Goal: Transaction & Acquisition: Register for event/course

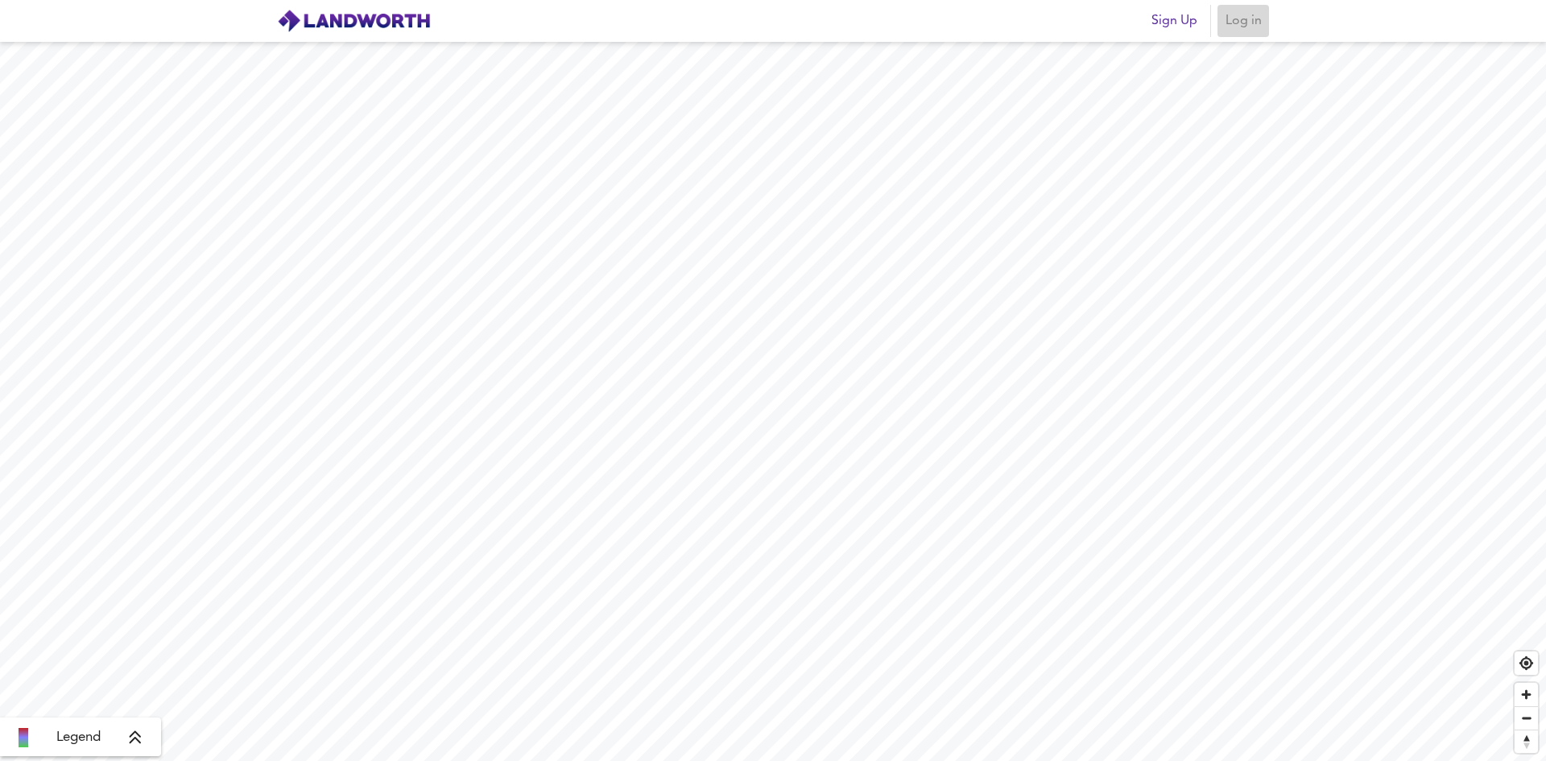
click at [1252, 24] on span "Log in" at bounding box center [1243, 21] width 39 height 23
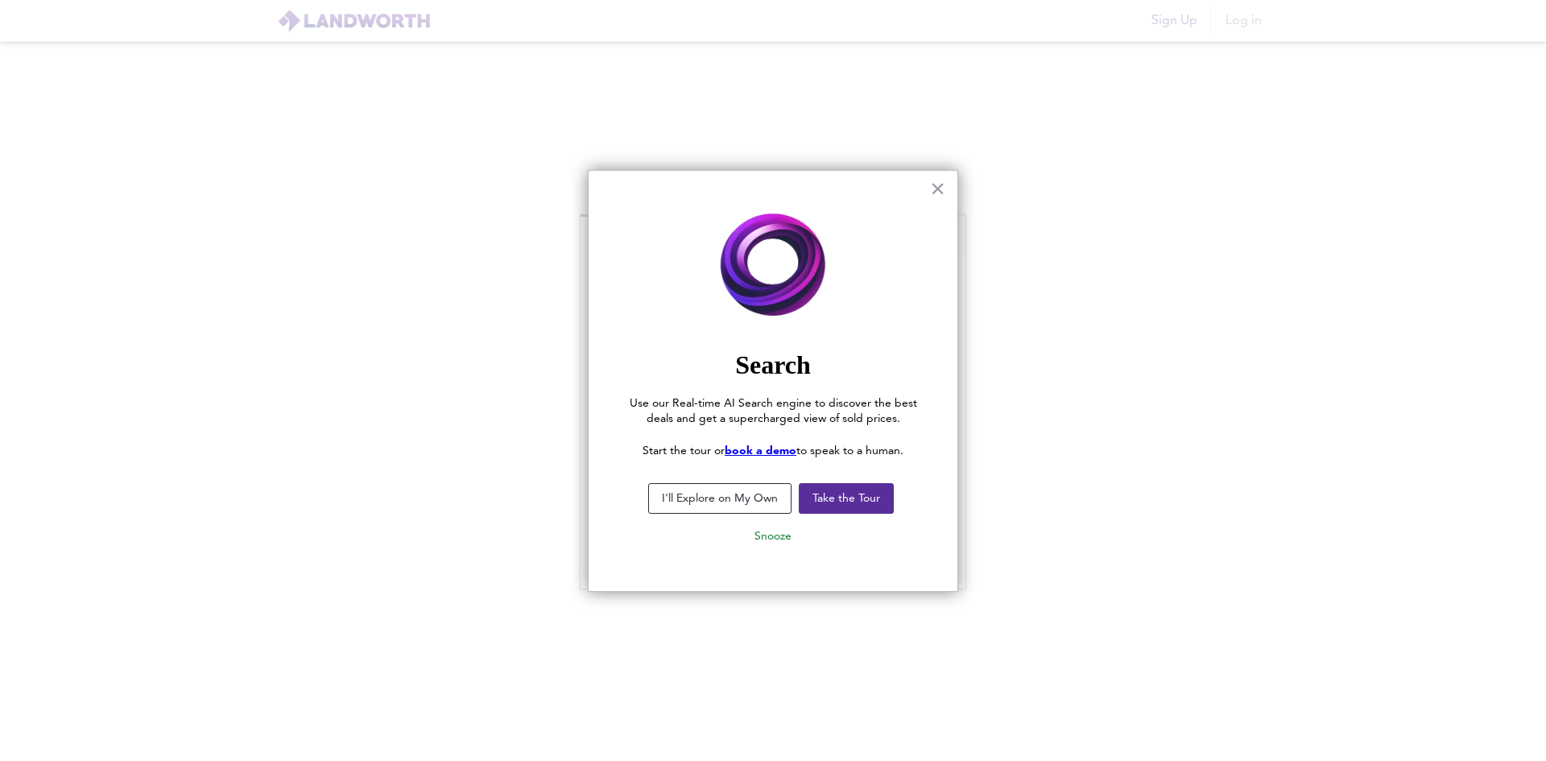
click at [758, 503] on button "I'll Explore on My Own" at bounding box center [719, 498] width 143 height 31
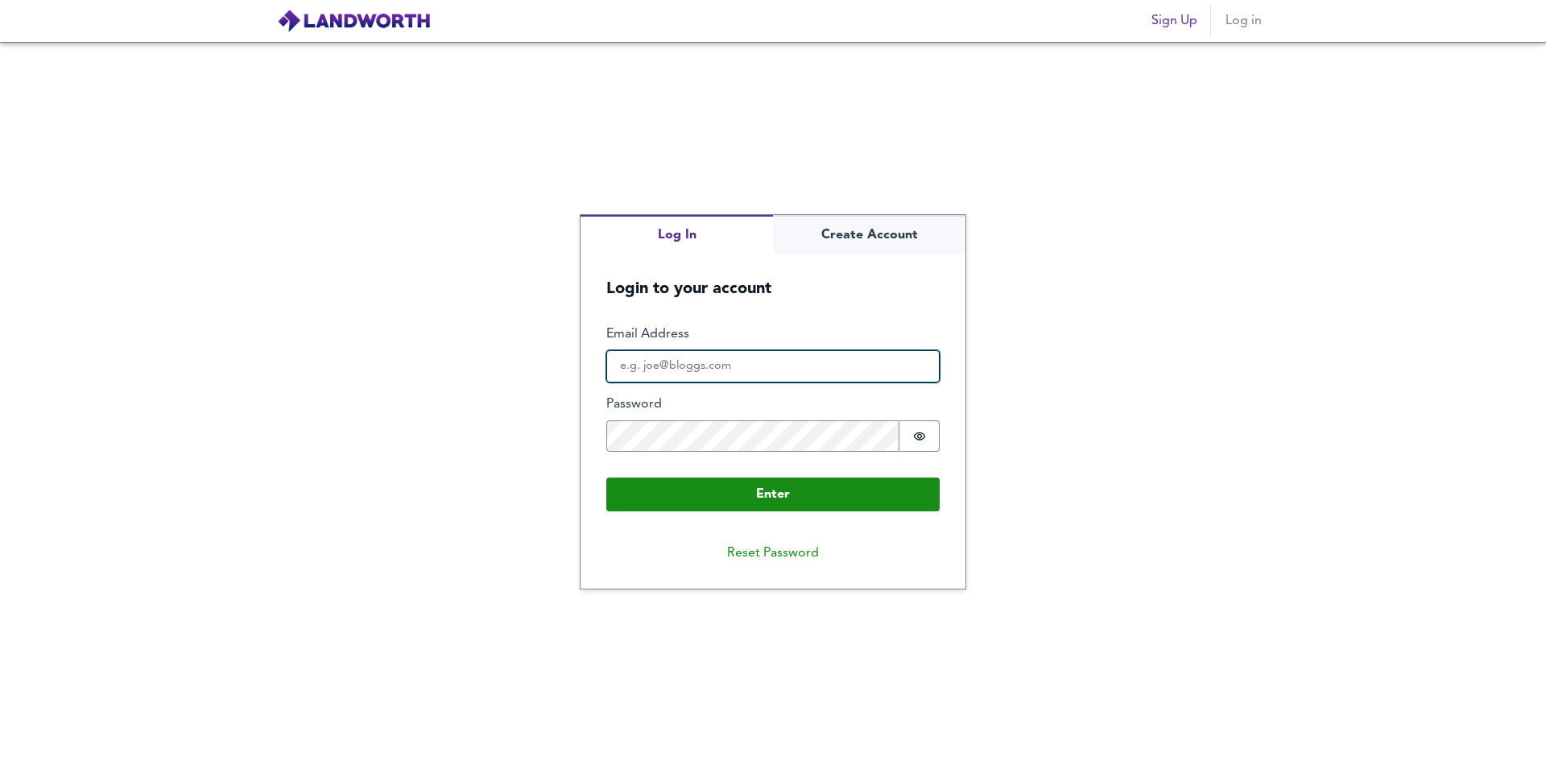
click at [738, 366] on input "Email Address" at bounding box center [772, 366] width 333 height 32
type input "[EMAIL_ADDRESS][DOMAIN_NAME]"
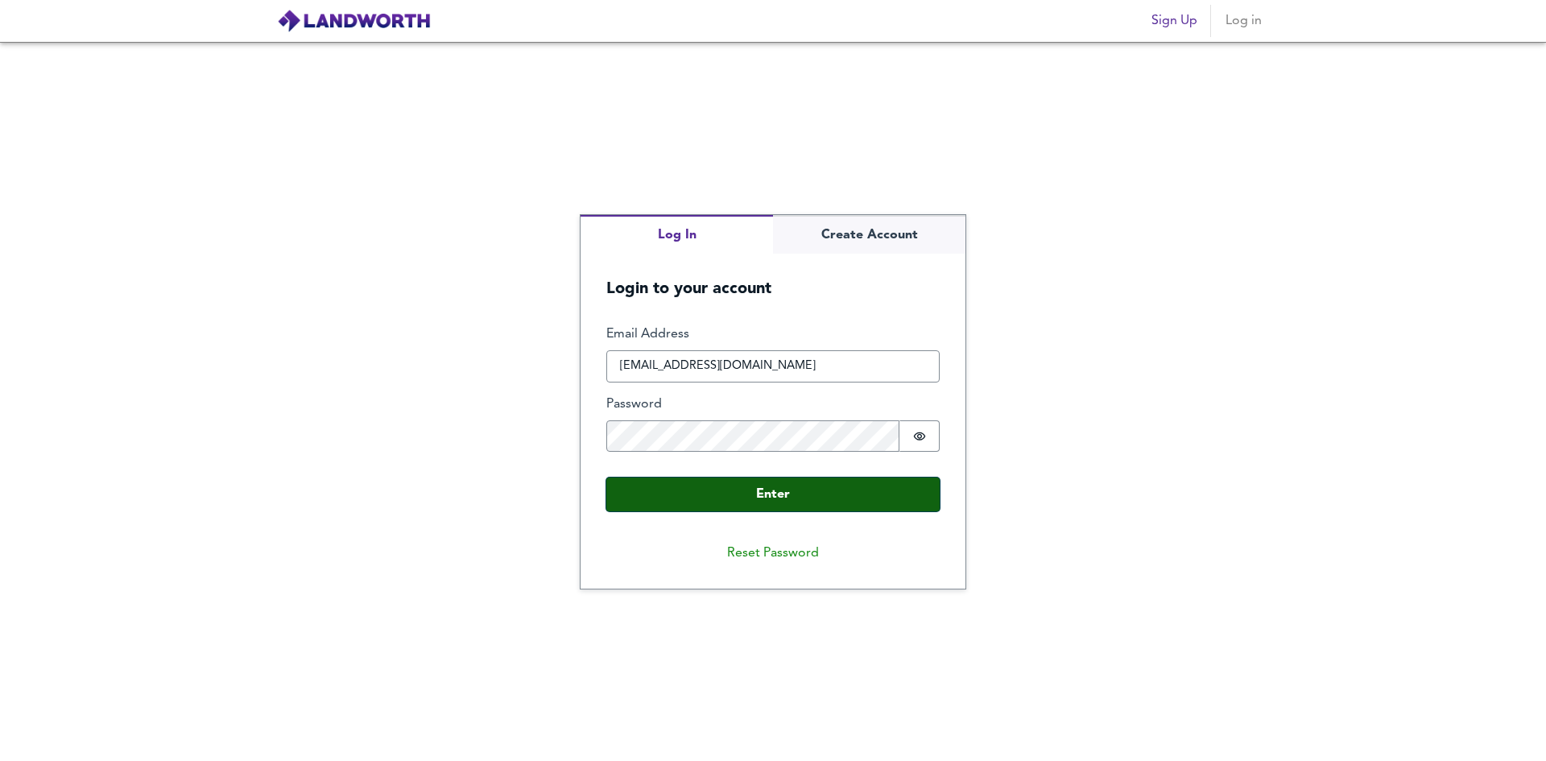
click at [741, 488] on button "Enter" at bounding box center [772, 494] width 333 height 34
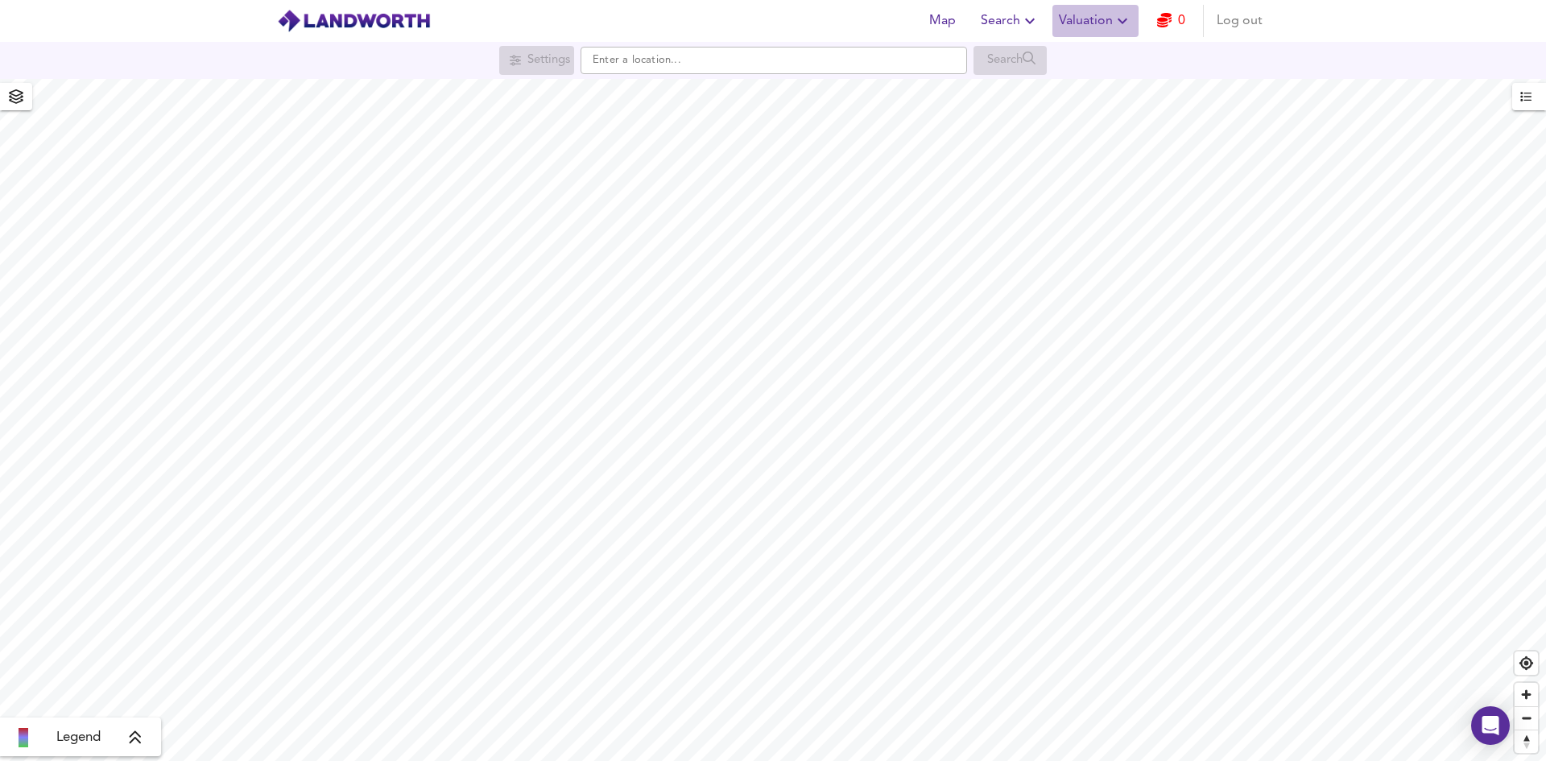
click at [1097, 27] on span "Valuation" at bounding box center [1095, 21] width 73 height 23
click at [1093, 53] on li "New Valuation Report" at bounding box center [1095, 57] width 192 height 29
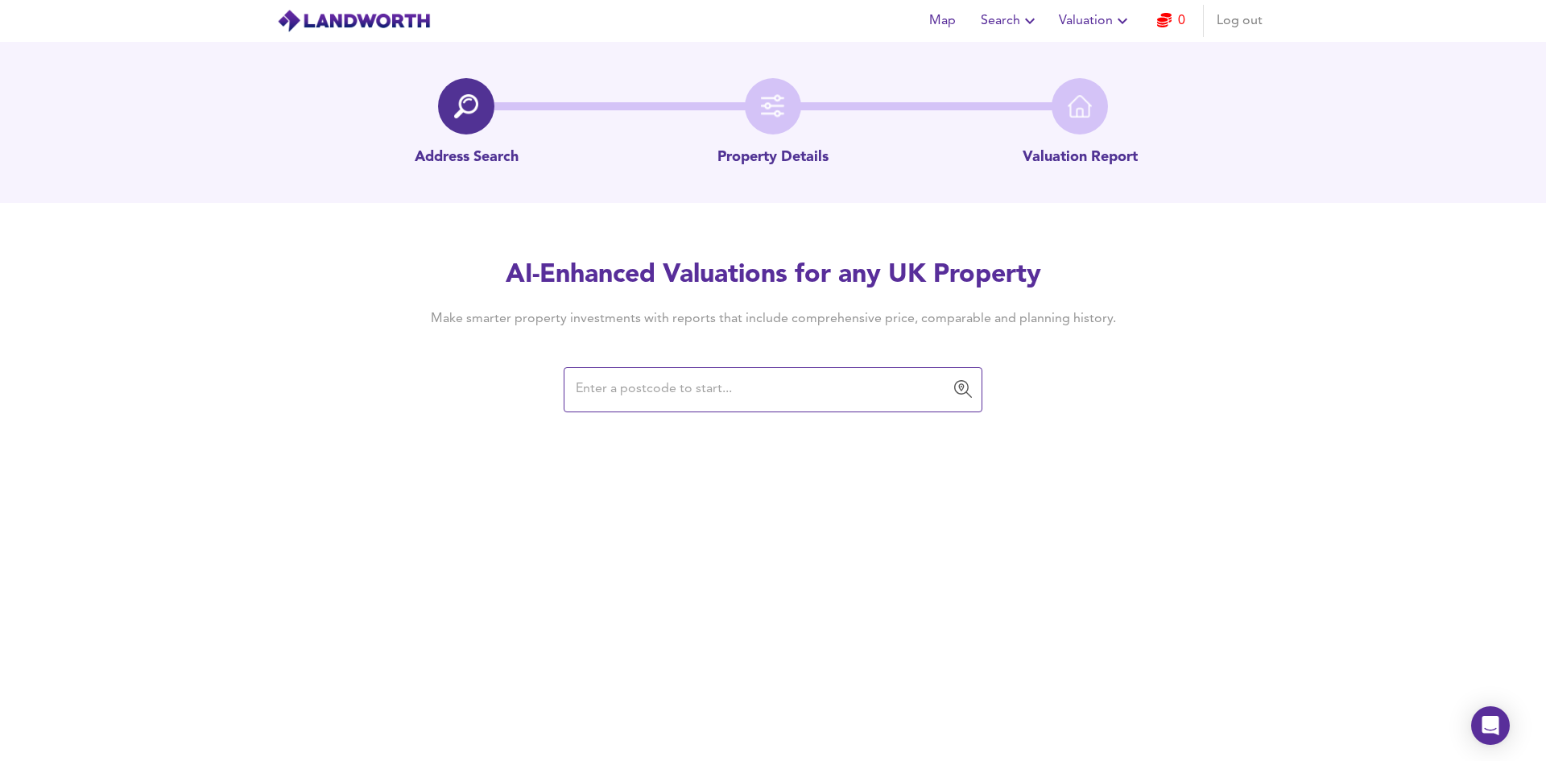
paste input "RM11 2BJ"
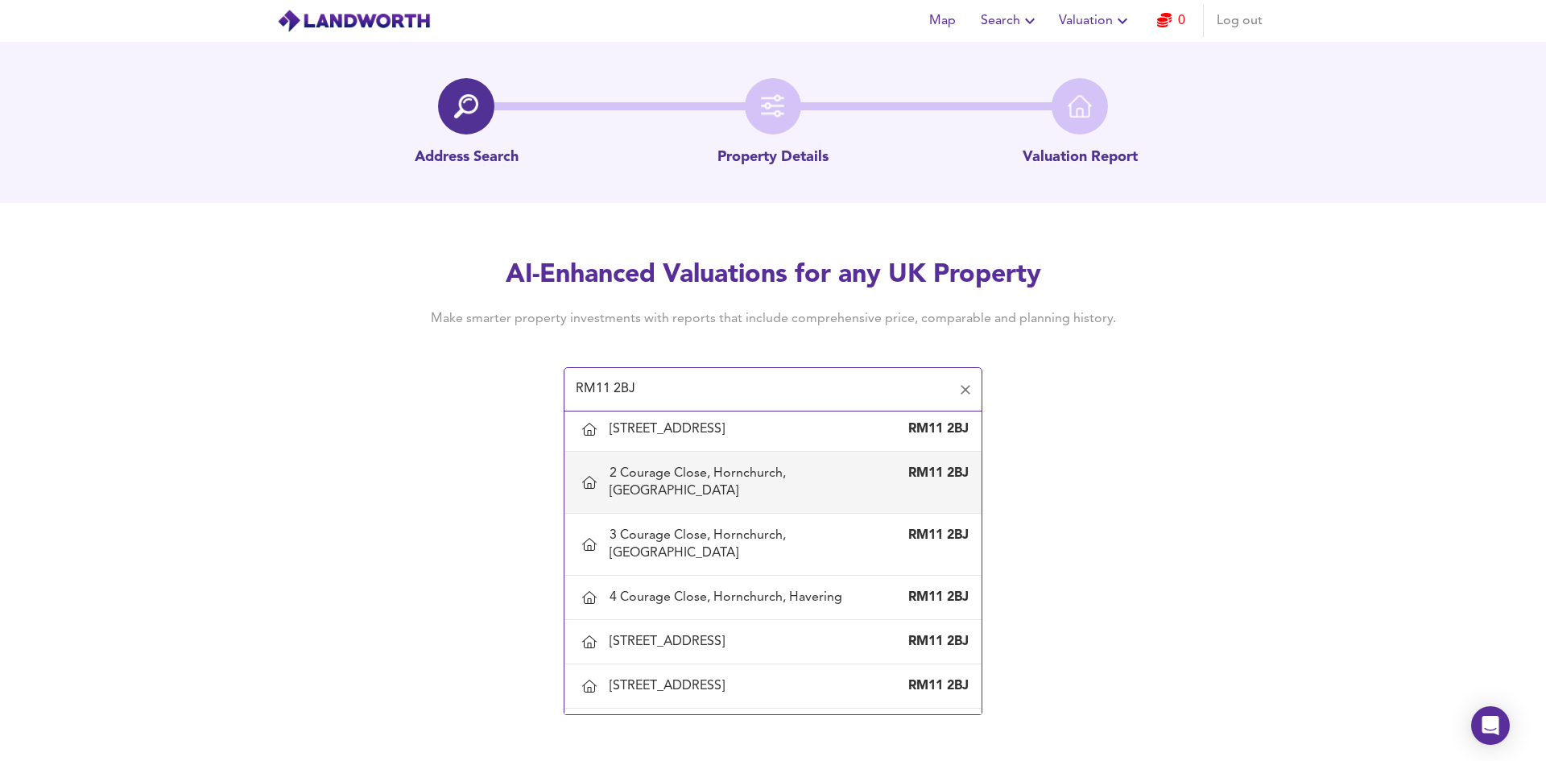
scroll to position [96, 0]
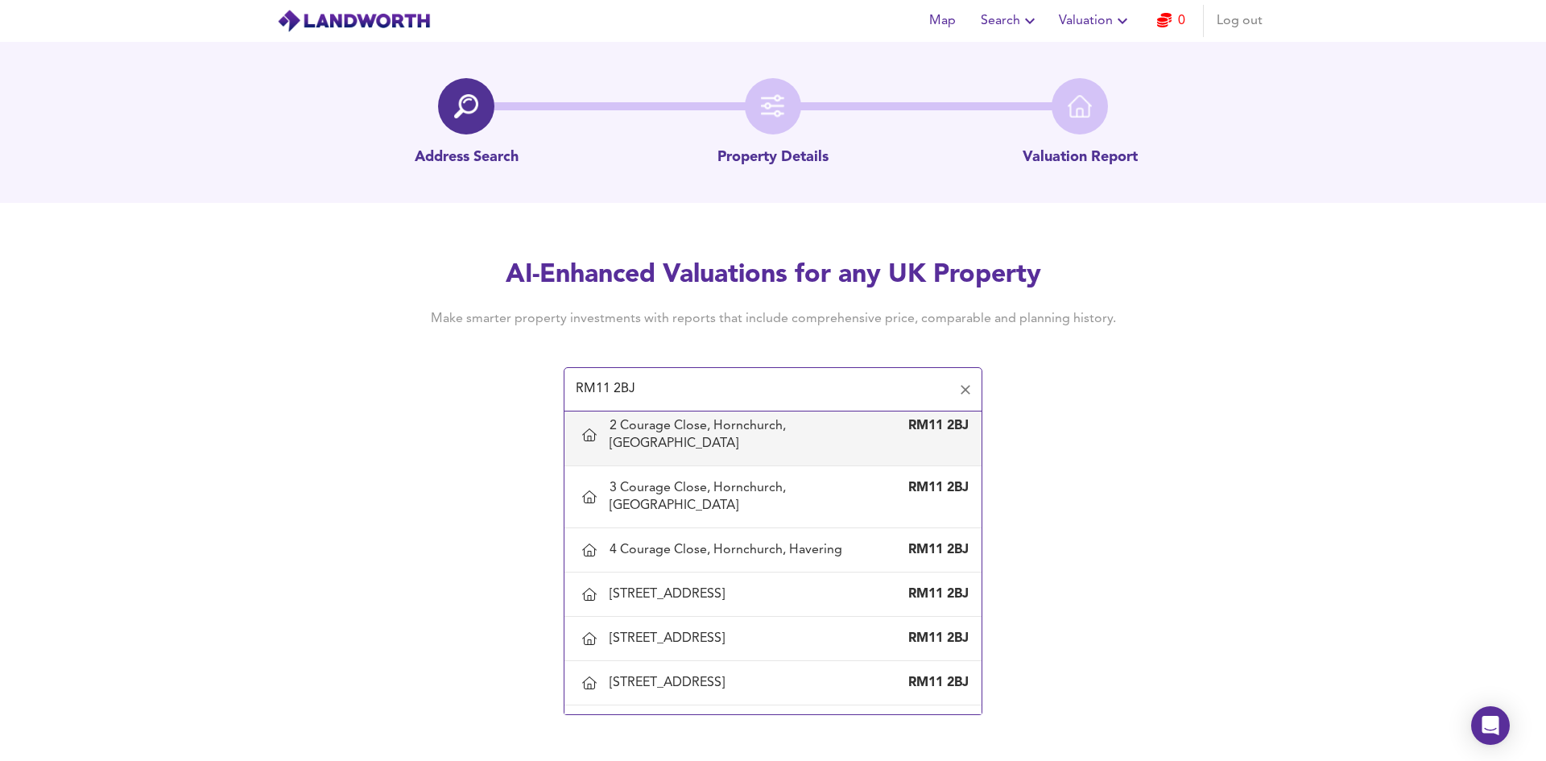
click at [675, 380] on input "RM11 2BJ" at bounding box center [761, 389] width 380 height 31
drag, startPoint x: 669, startPoint y: 380, endPoint x: 576, endPoint y: 386, distance: 92.8
click at [576, 386] on input "RM11 2BJ" at bounding box center [761, 389] width 380 height 31
paste input "RM11 1"
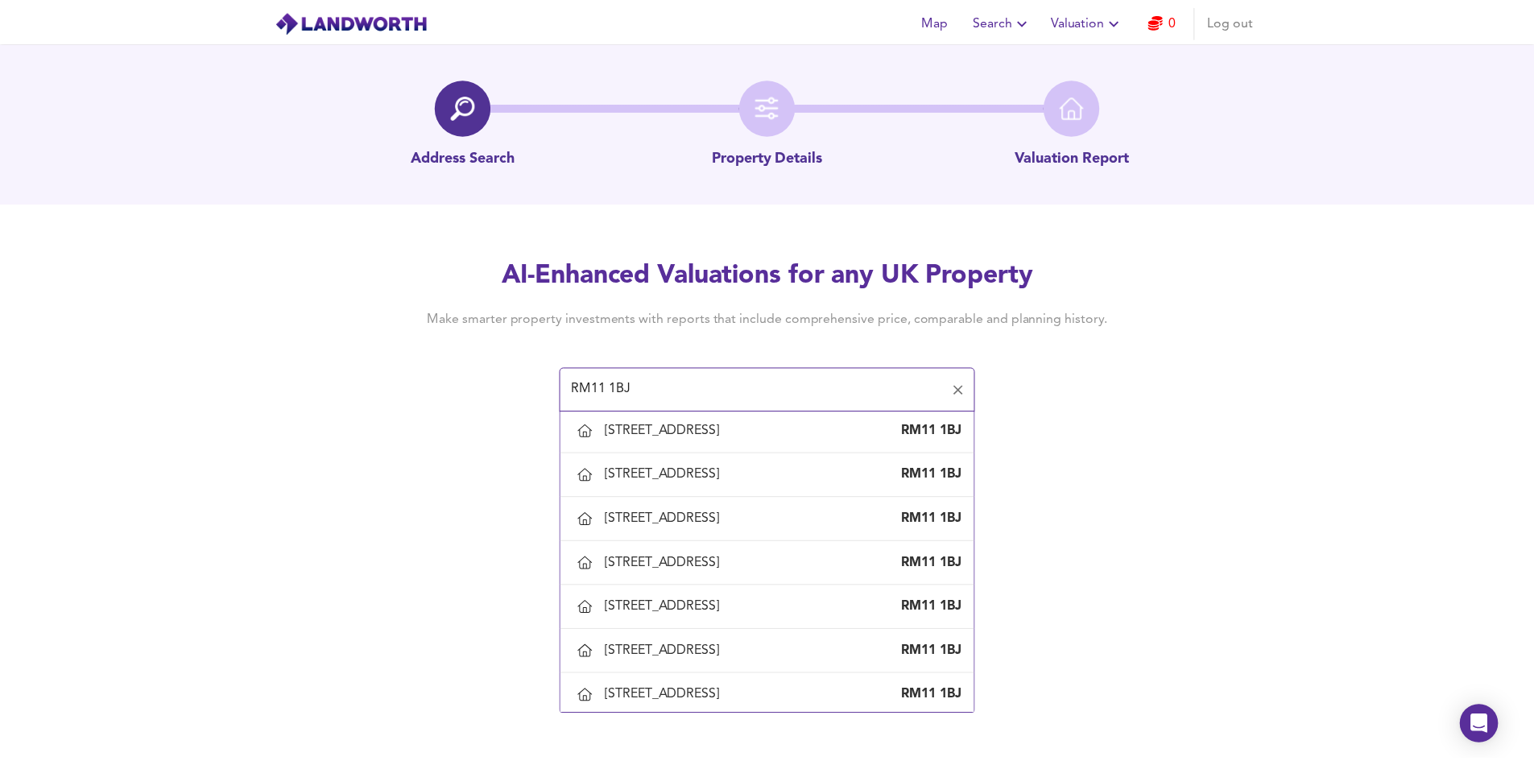
scroll to position [1369, 0]
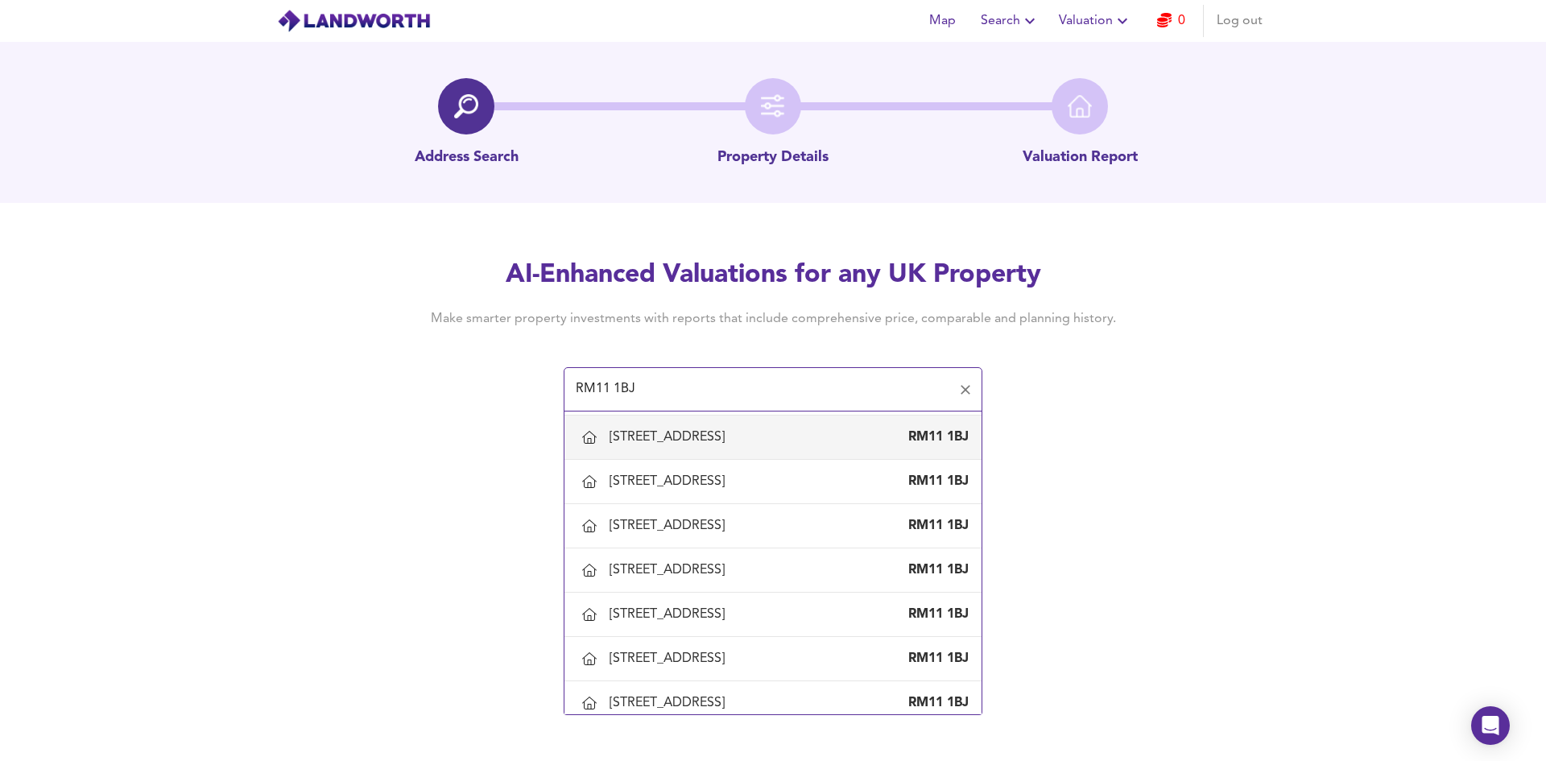
click at [655, 440] on div "[STREET_ADDRESS]" at bounding box center [670, 437] width 122 height 18
type input "[STREET_ADDRESS]"
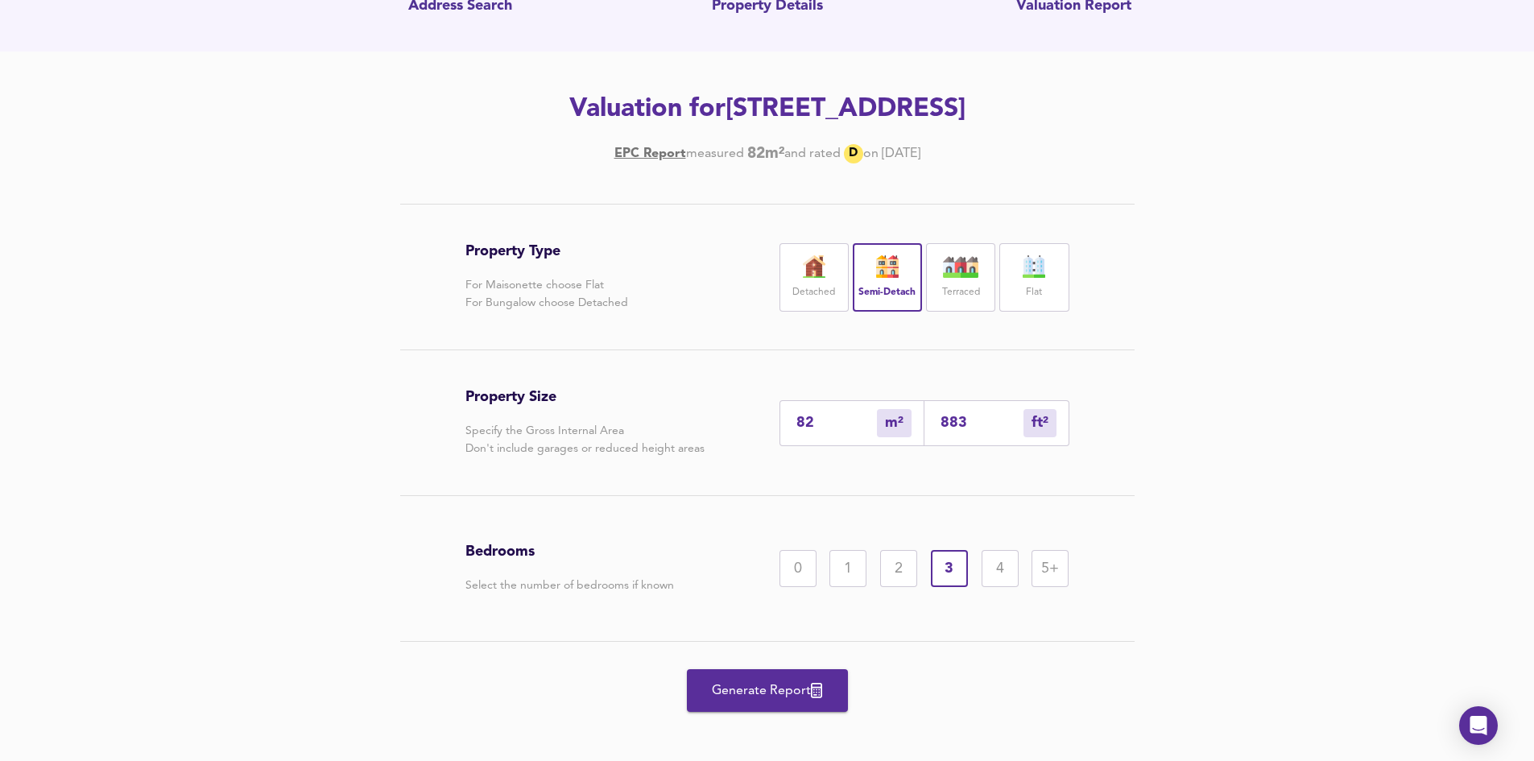
scroll to position [162, 0]
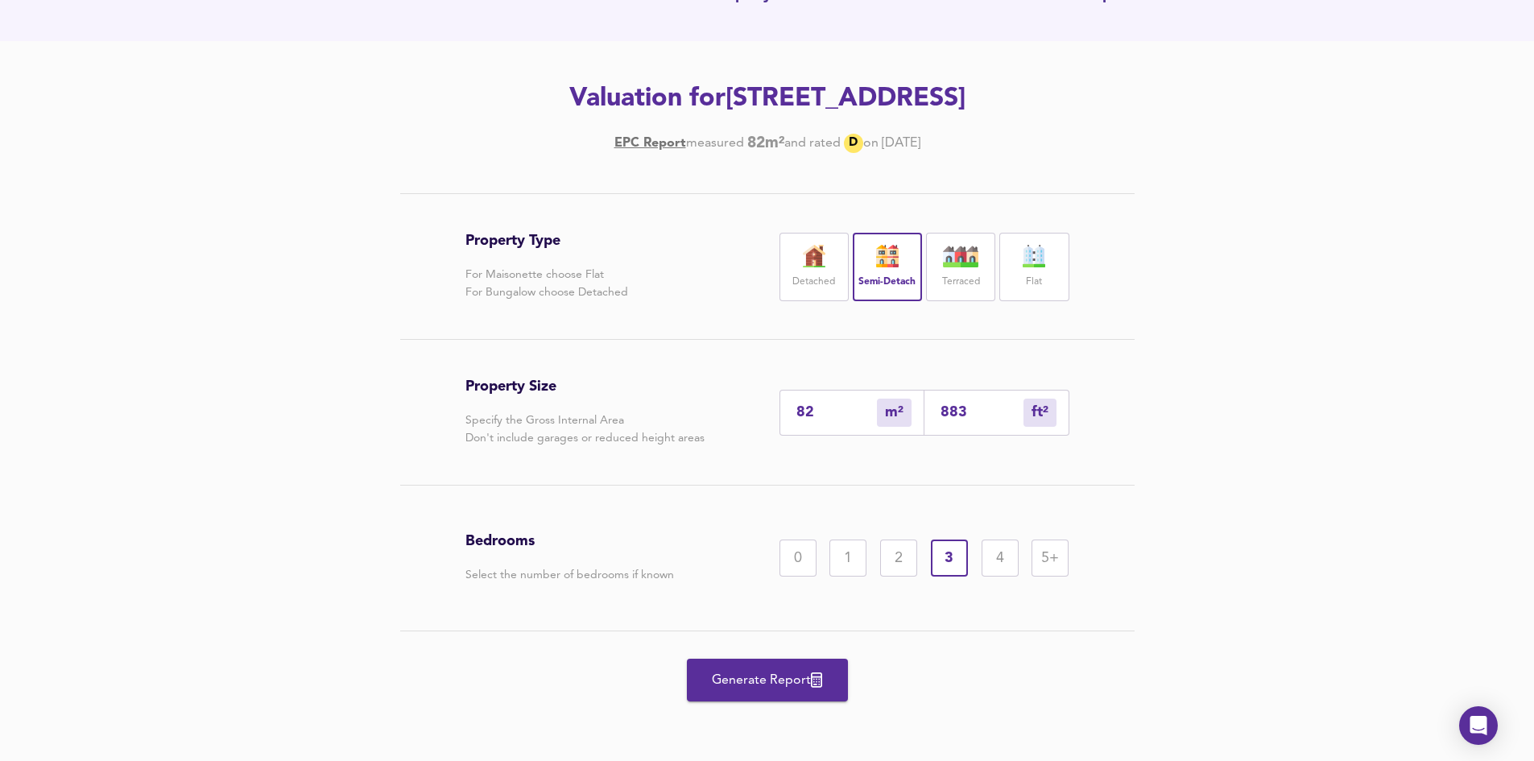
click at [733, 672] on span "Generate Report" at bounding box center [767, 680] width 129 height 23
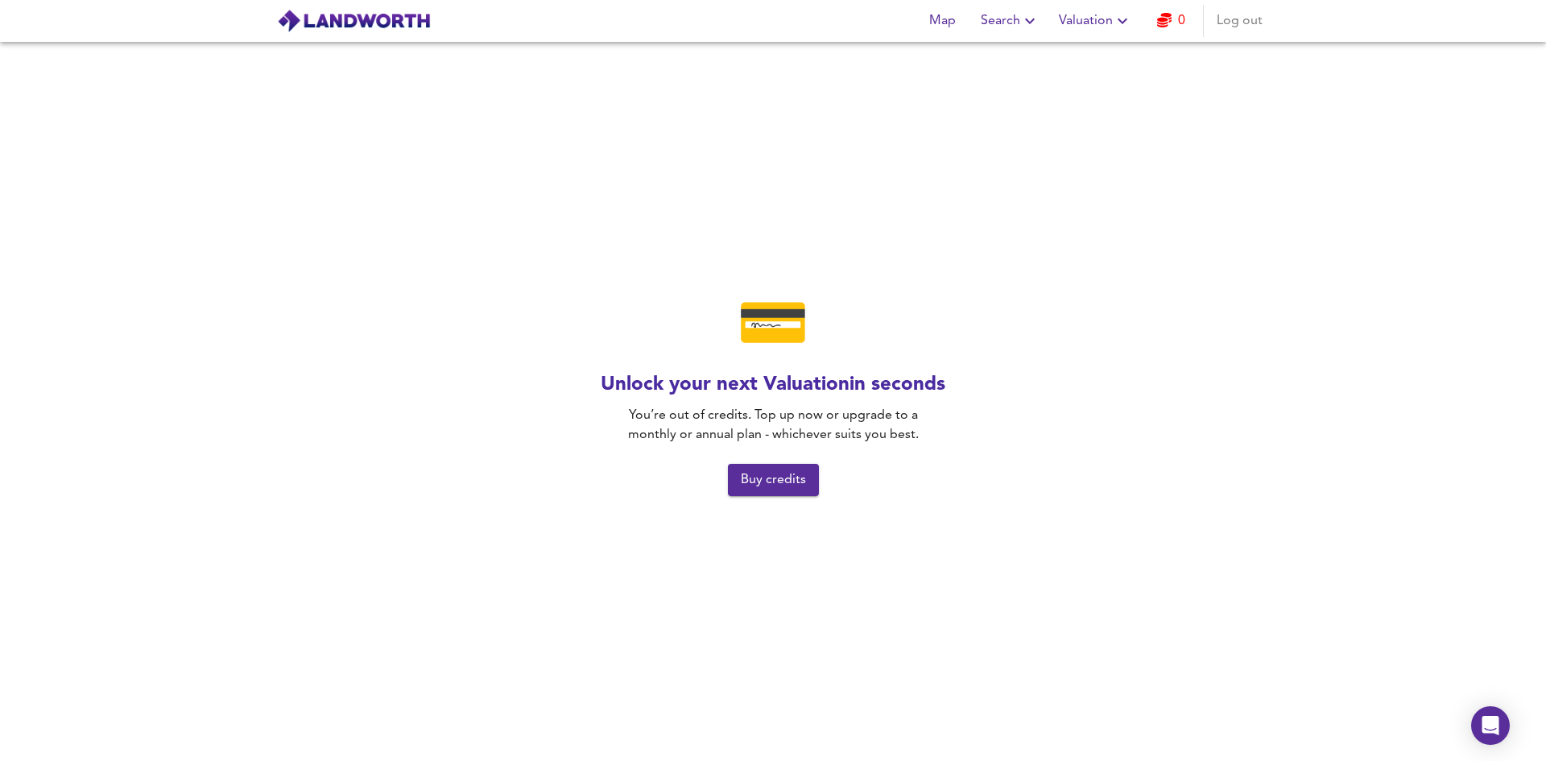
click at [374, 23] on img at bounding box center [354, 21] width 154 height 24
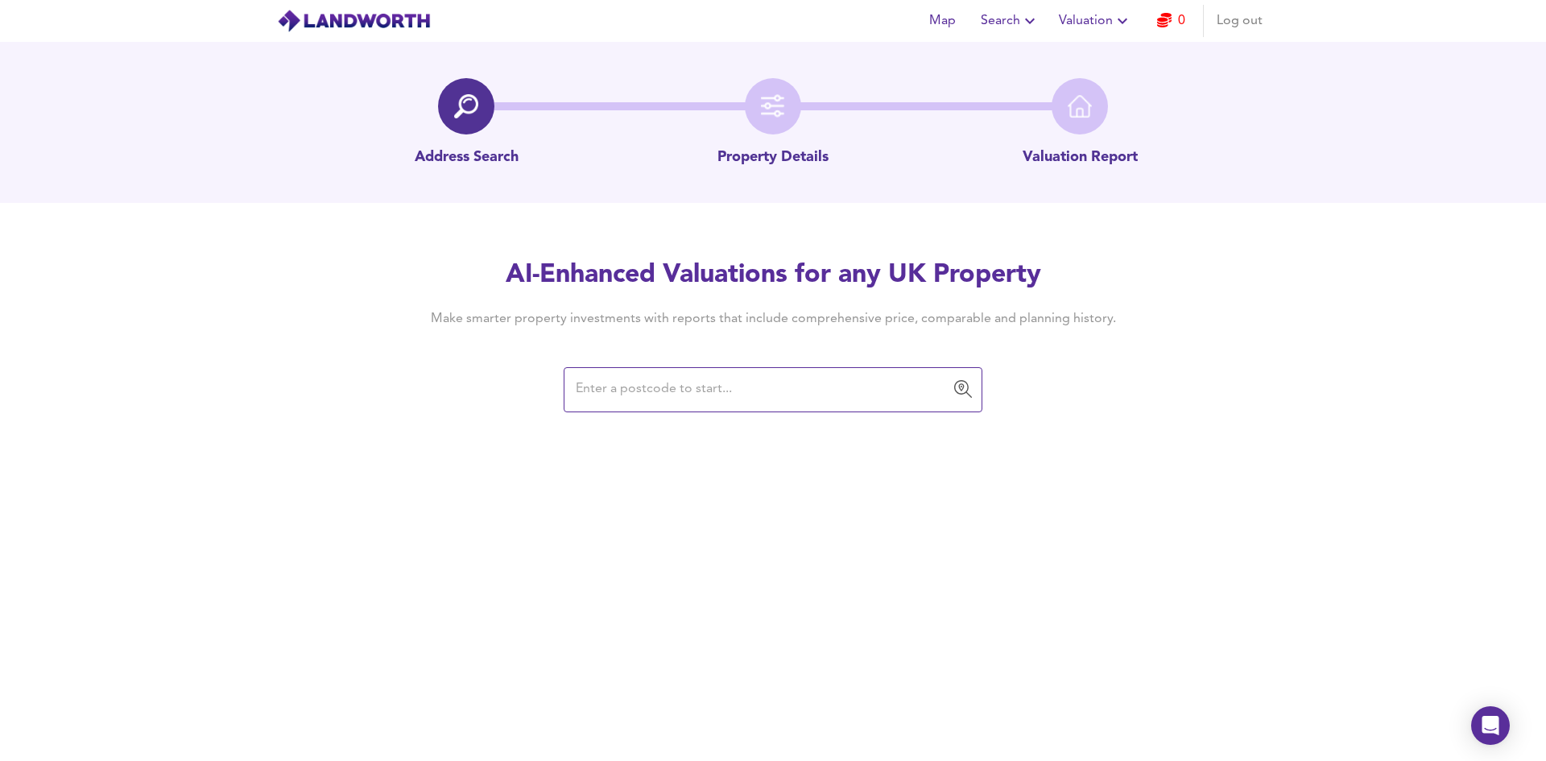
click at [382, 19] on img at bounding box center [354, 21] width 154 height 24
click at [1076, 19] on span "Valuation" at bounding box center [1095, 21] width 73 height 23
click at [1241, 17] on span "Log out" at bounding box center [1239, 21] width 46 height 23
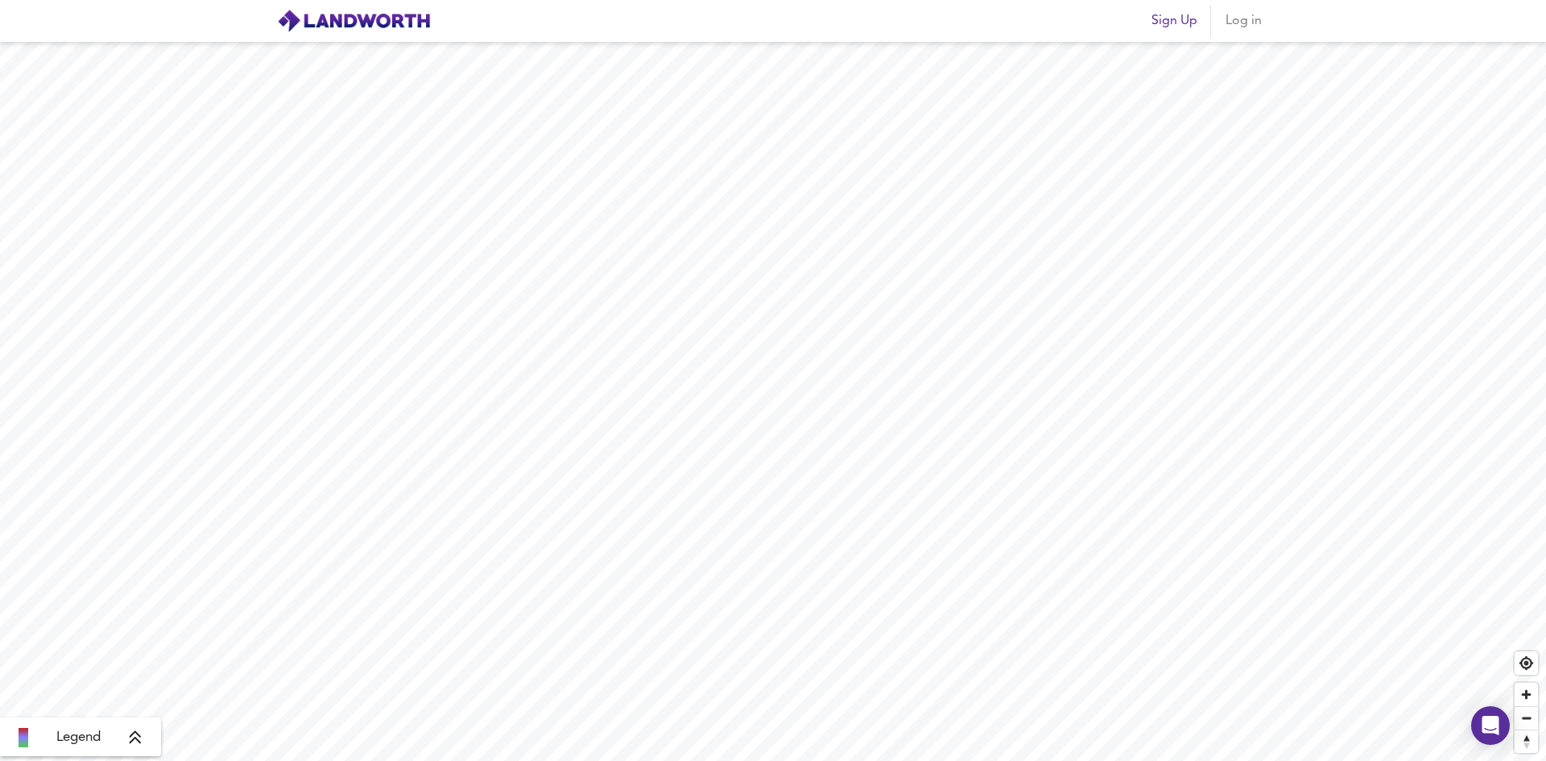
click at [1155, 25] on span "Sign Up" at bounding box center [1174, 21] width 46 height 23
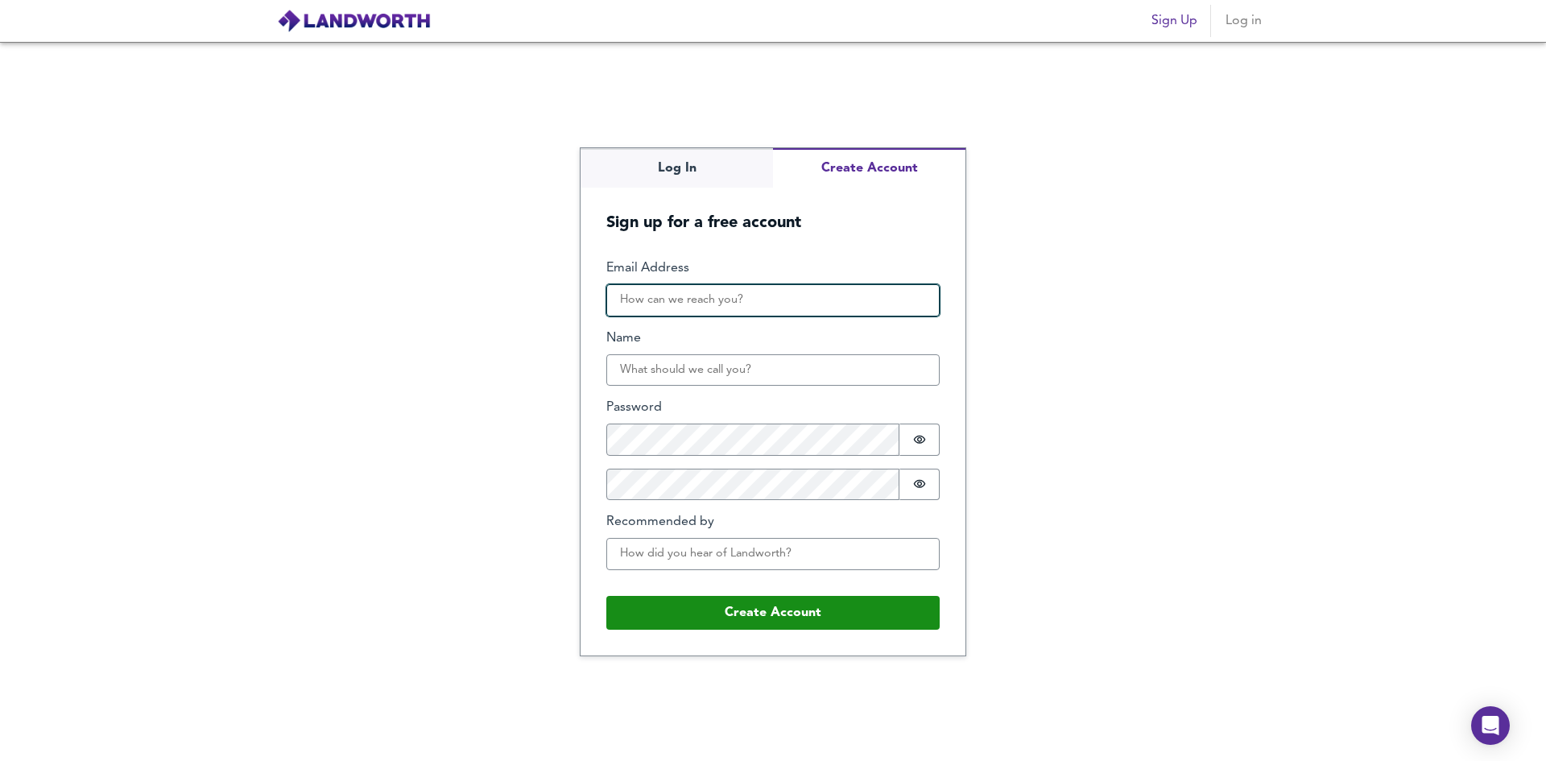
click at [762, 308] on input "Email Address" at bounding box center [772, 300] width 333 height 32
paste input "hwtyherqwyhgherahbte@gmail.com"
type input "hwtyherqwyhgherahbte@gmail.com"
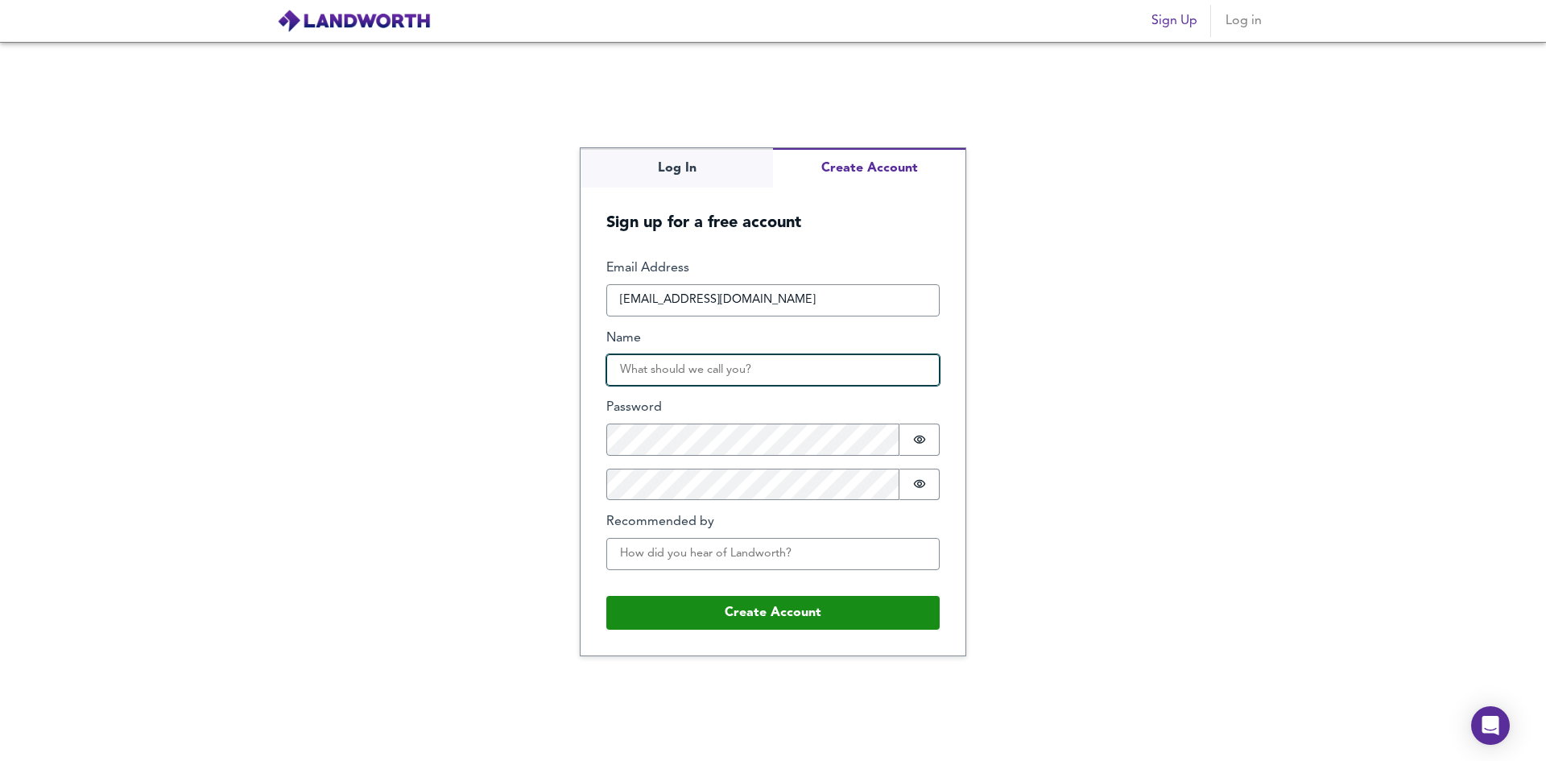
click at [706, 370] on input "Name" at bounding box center [772, 370] width 333 height 32
type input "yossi"
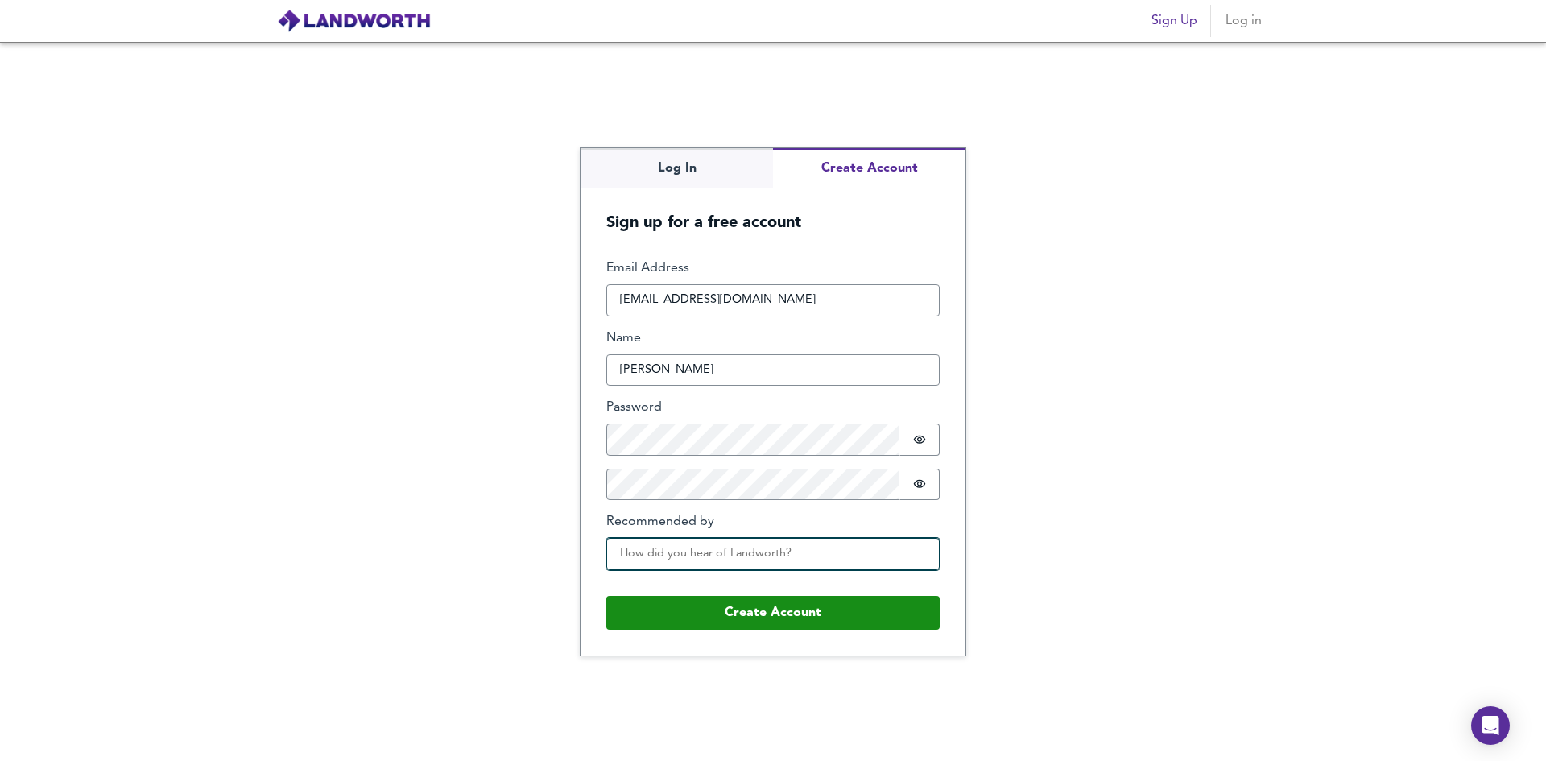
click at [686, 549] on input "Recommended by" at bounding box center [772, 554] width 333 height 32
type input "eli"
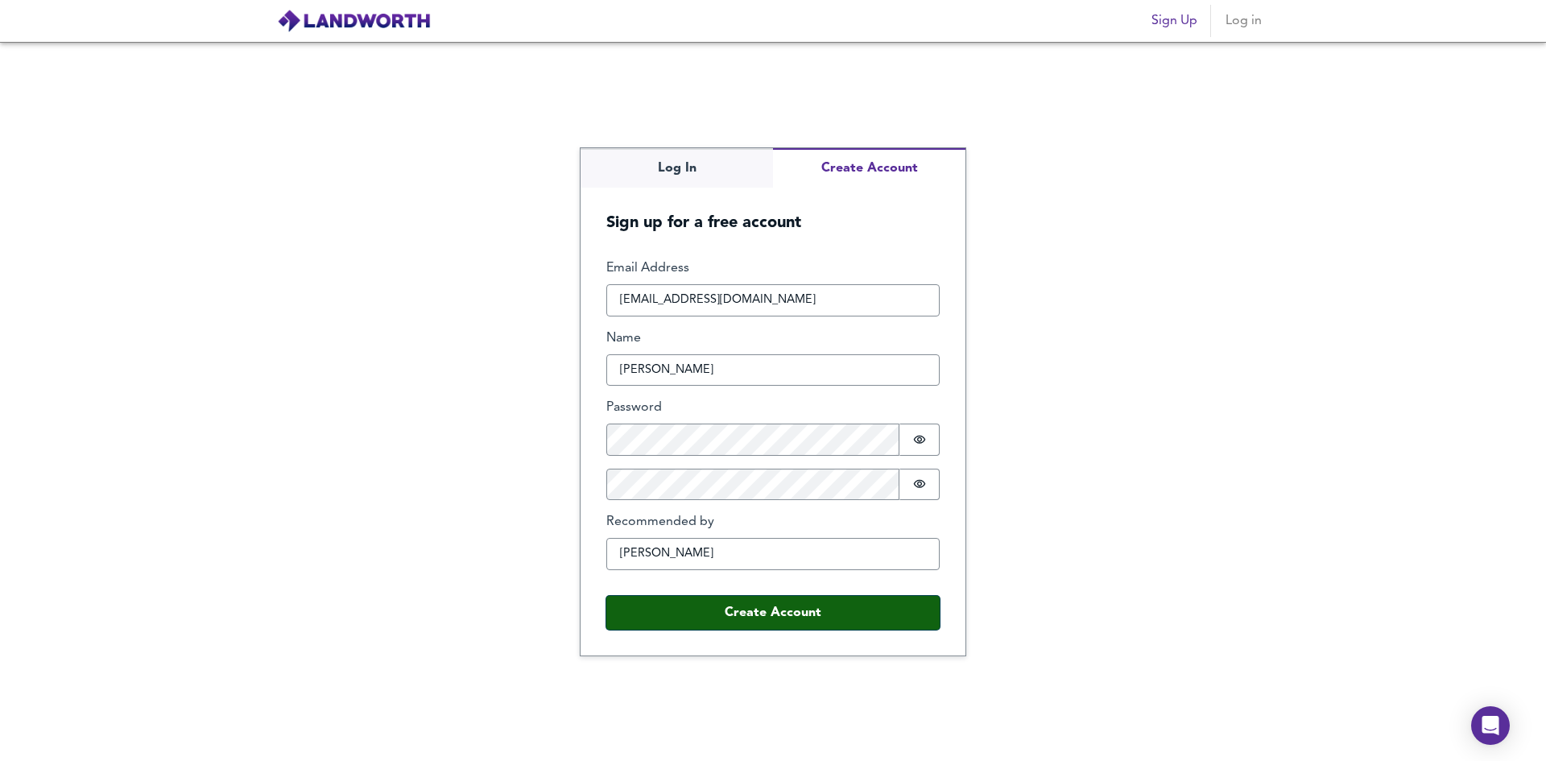
click at [712, 606] on button "Create Account" at bounding box center [772, 613] width 333 height 34
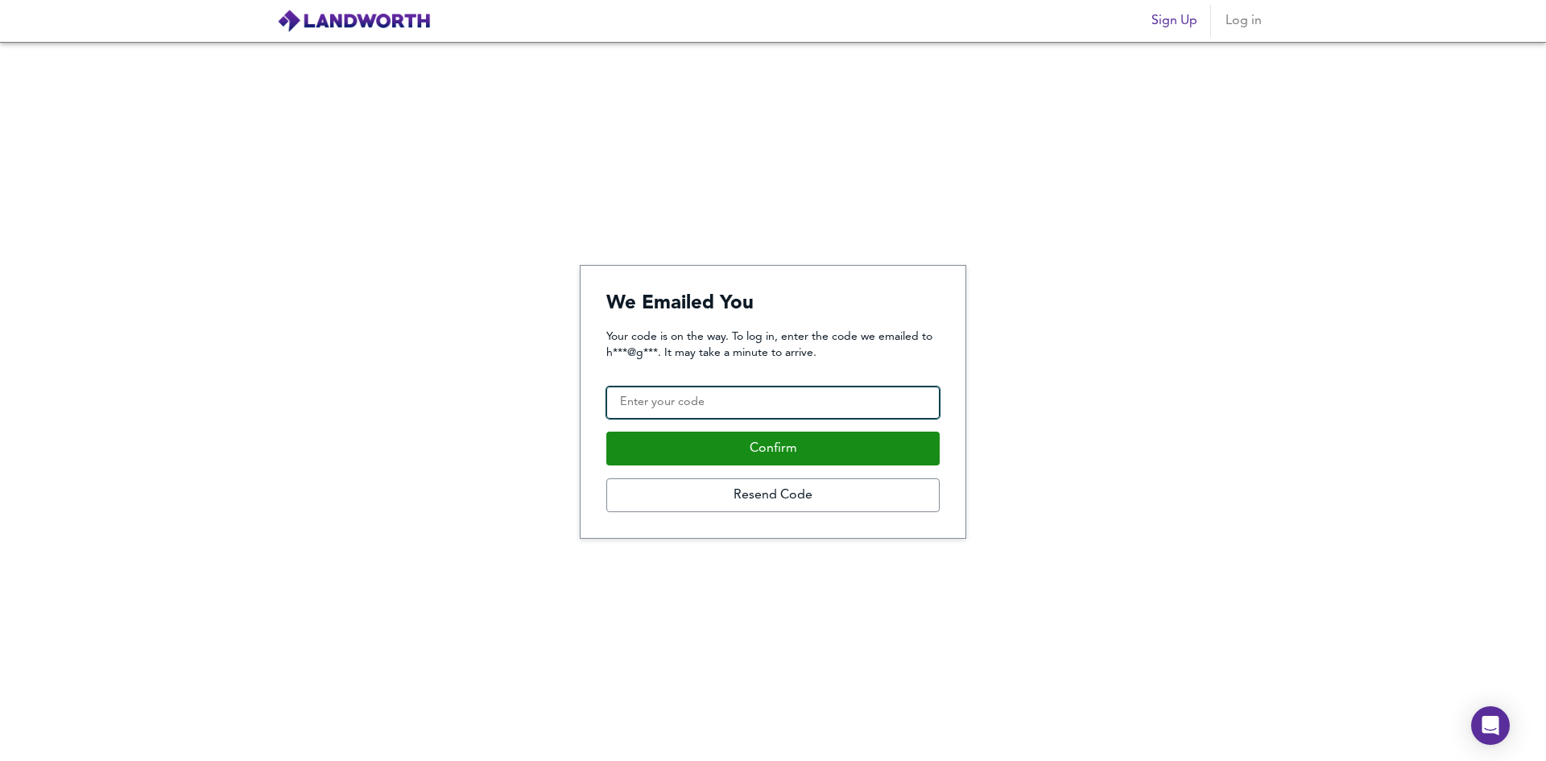
click at [755, 407] on input "Confirmation Code" at bounding box center [772, 402] width 333 height 32
paste input "508341"
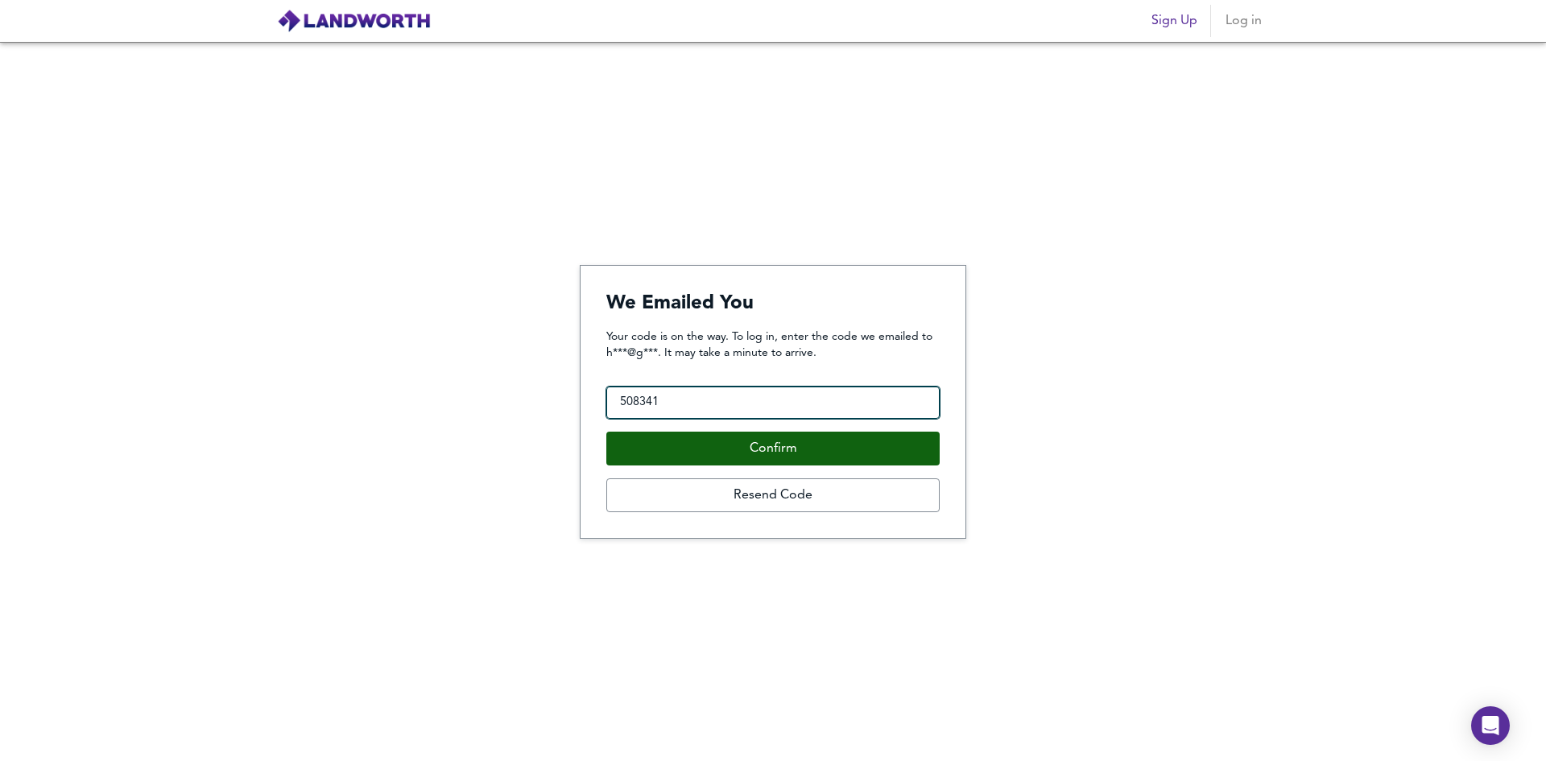
type input "508341"
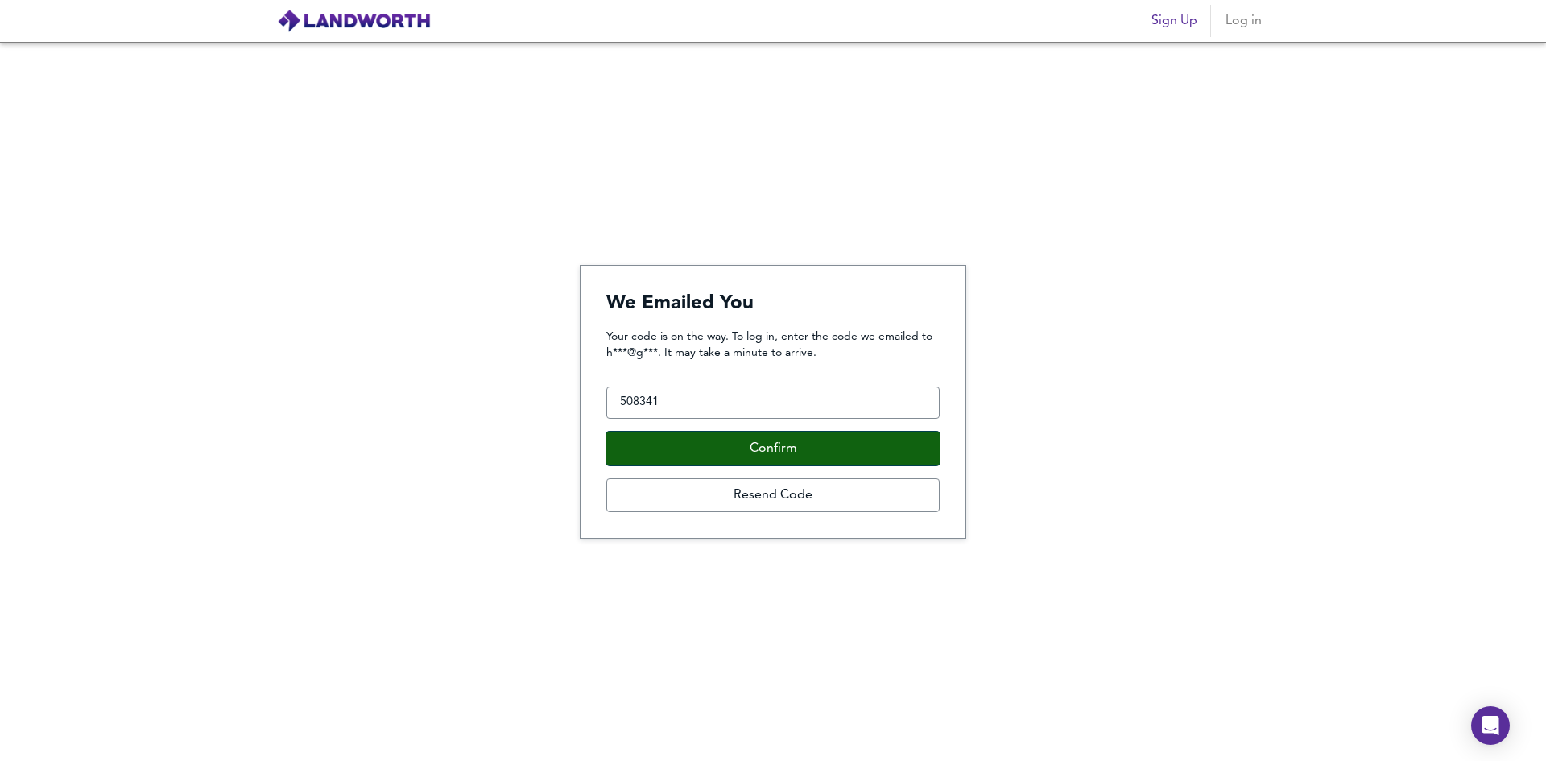
click at [748, 454] on button "Confirm" at bounding box center [772, 449] width 333 height 34
